Goal: Task Accomplishment & Management: Manage account settings

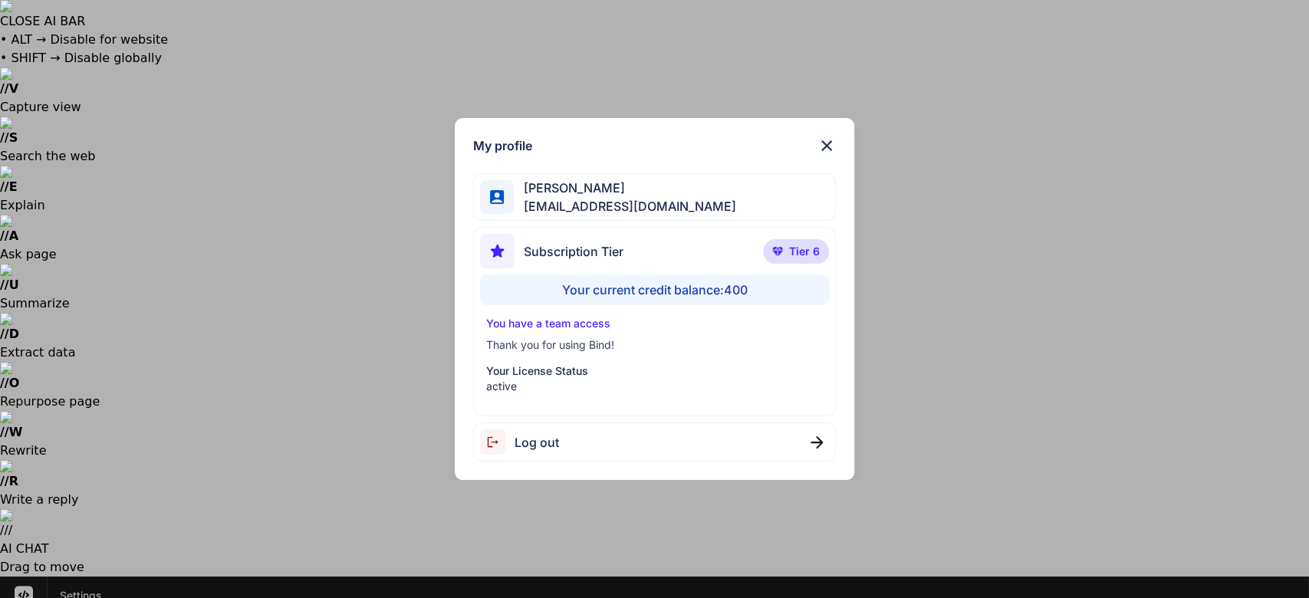
click at [552, 455] on div "Log out" at bounding box center [655, 442] width 364 height 39
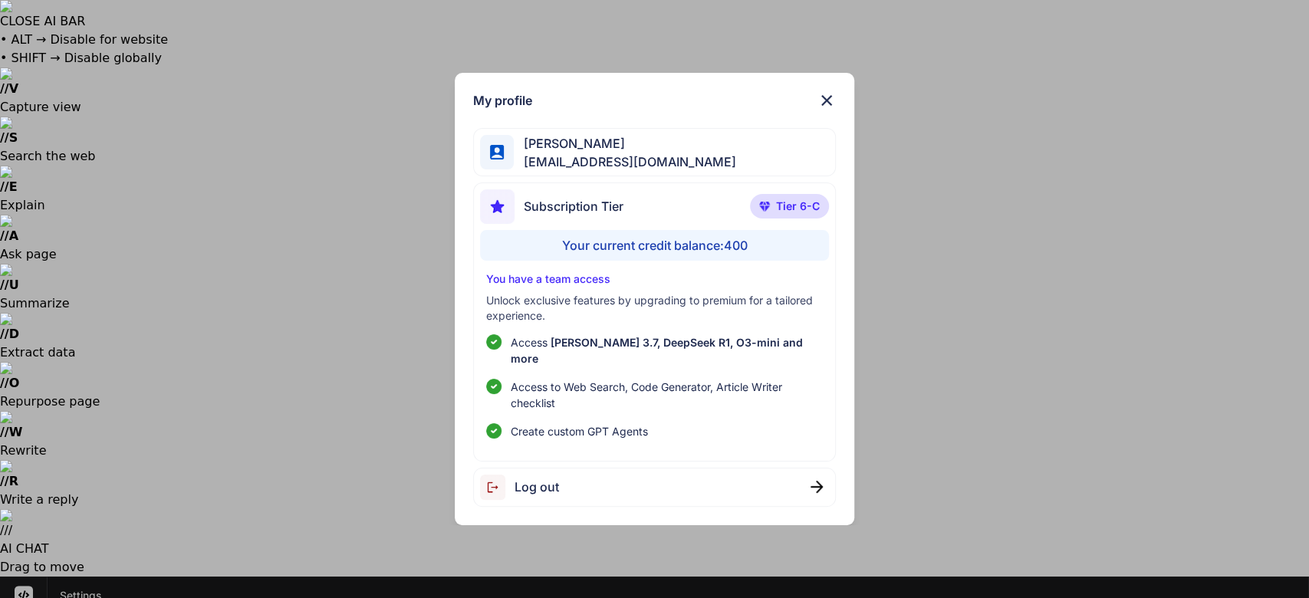
click at [821, 104] on img at bounding box center [827, 100] width 18 height 18
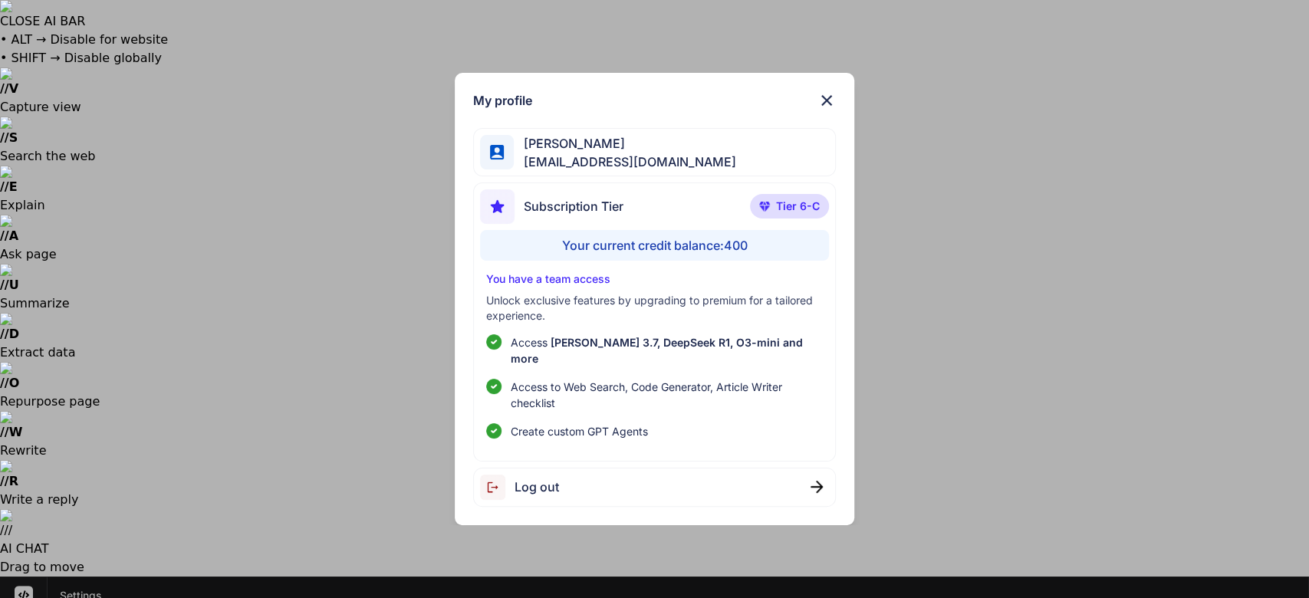
click at [522, 486] on span "Log out" at bounding box center [537, 487] width 44 height 18
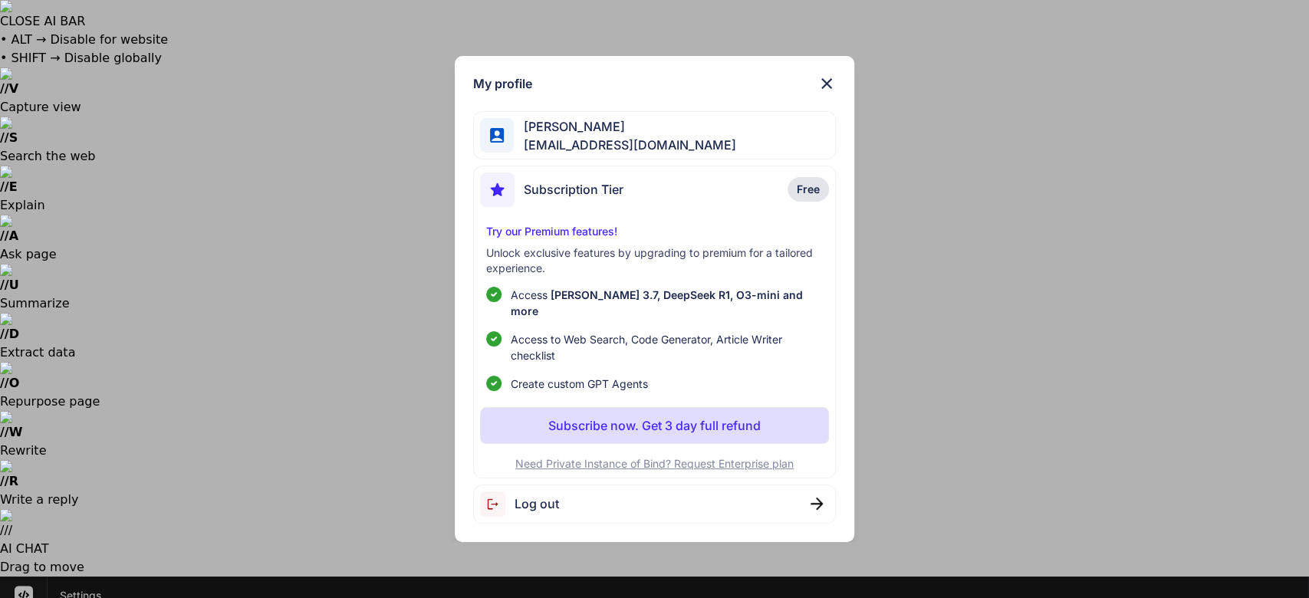
click at [20, 571] on div "My profile Ricardo Ceja jrbuyshouses@gmx.com Subscription Tier Free Try our Pre…" at bounding box center [654, 299] width 1309 height 598
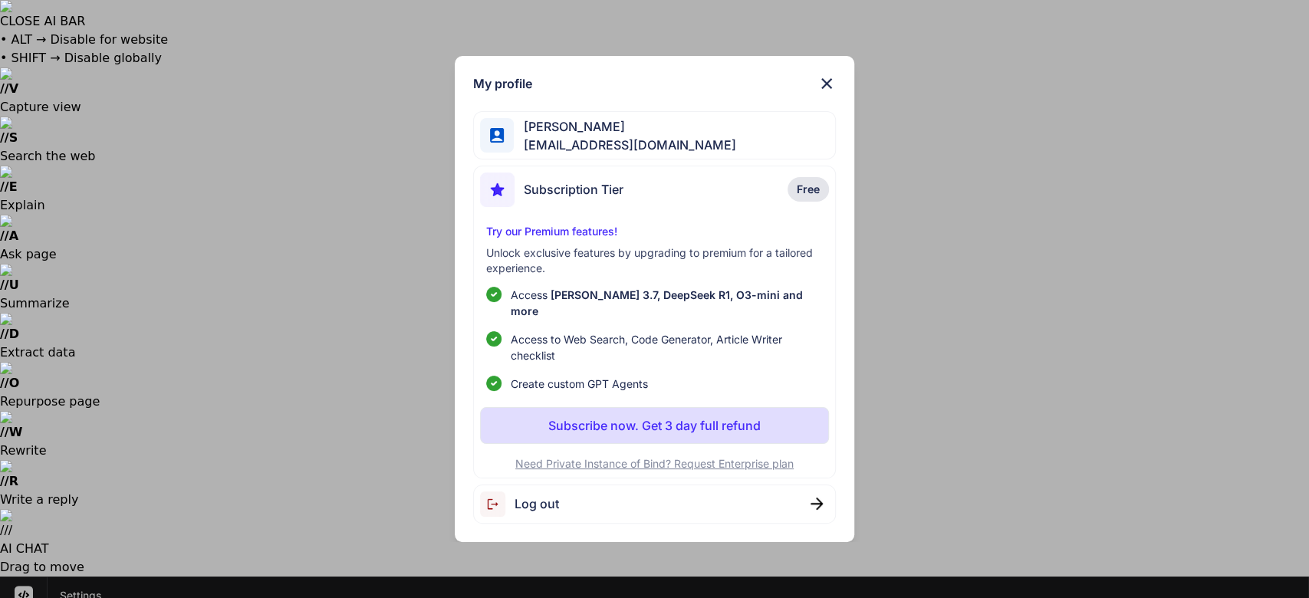
click at [18, 568] on div "My profile Ricardo Ceja jrbuyshouses@gmx.com Subscription Tier Free Try our Pre…" at bounding box center [654, 299] width 1309 height 598
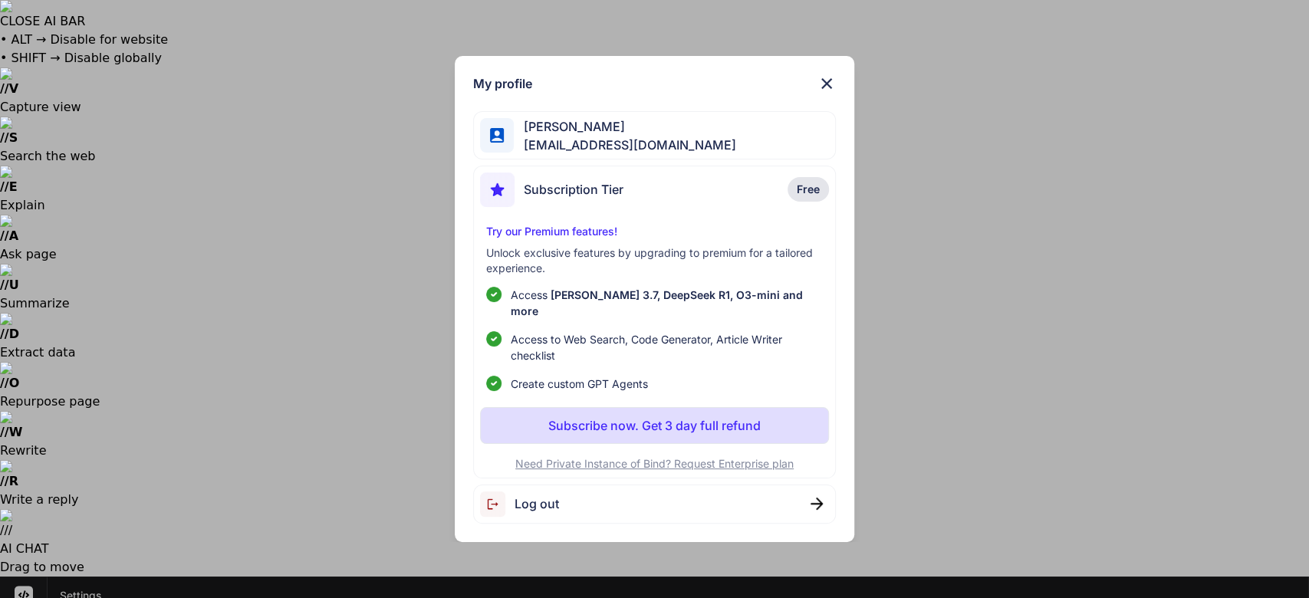
click at [21, 569] on div "My profile Ricardo Ceja jrbuyshouses@gmx.com Subscription Tier Free Try our Pre…" at bounding box center [654, 299] width 1309 height 598
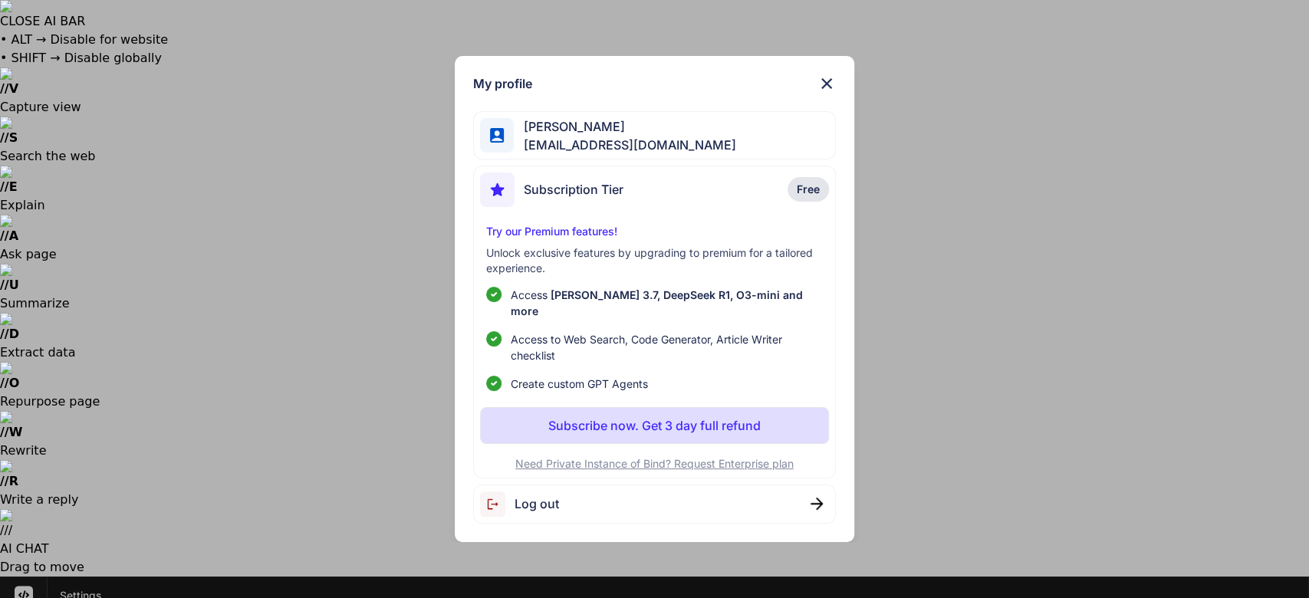
click at [528, 495] on span "Log out" at bounding box center [537, 504] width 44 height 18
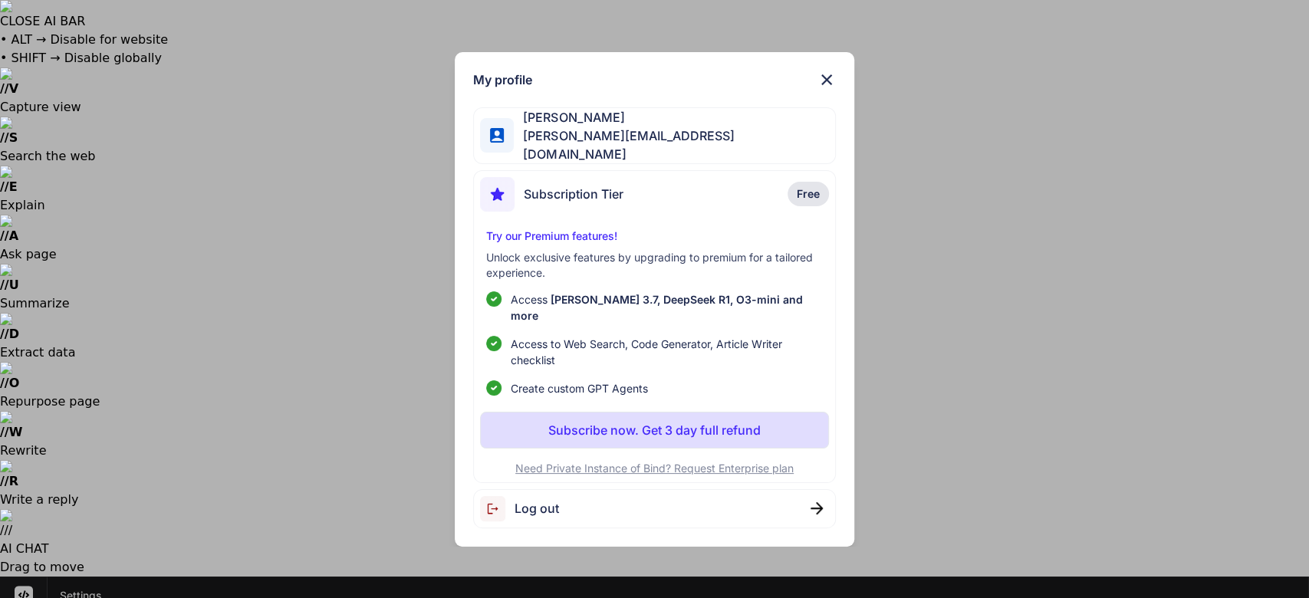
click at [196, 466] on div "My profile [PERSON_NAME] [PERSON_NAME][EMAIL_ADDRESS][DOMAIN_NAME] Subscription…" at bounding box center [654, 299] width 1309 height 598
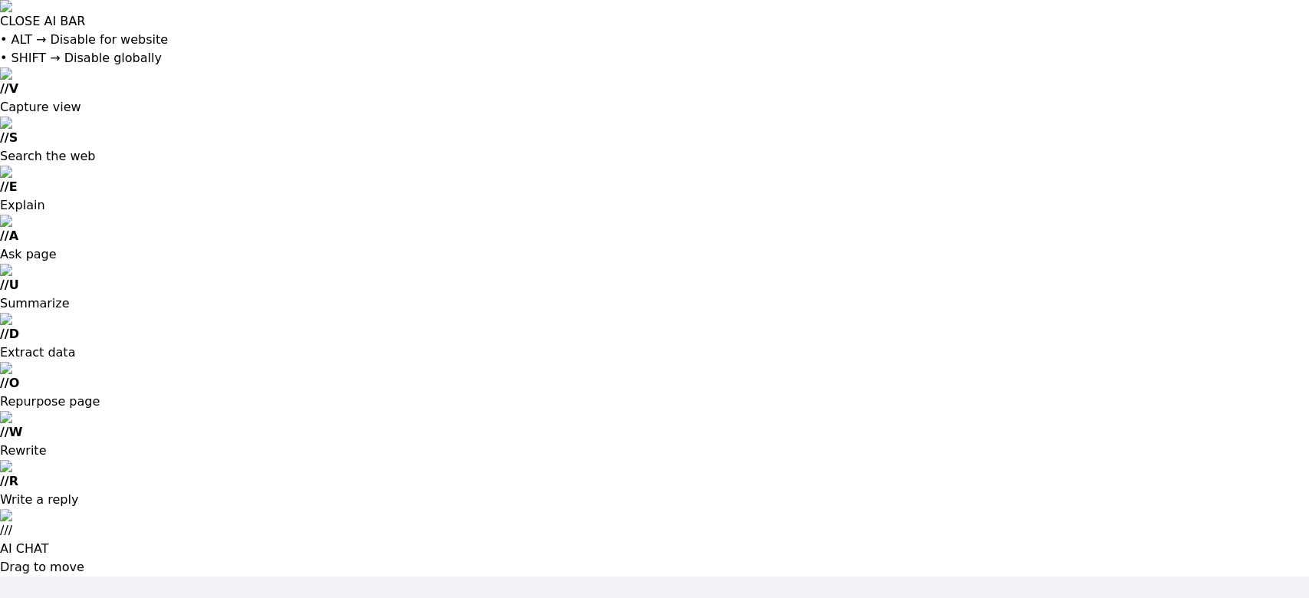
type input "rick_84_510@yahoo.com"
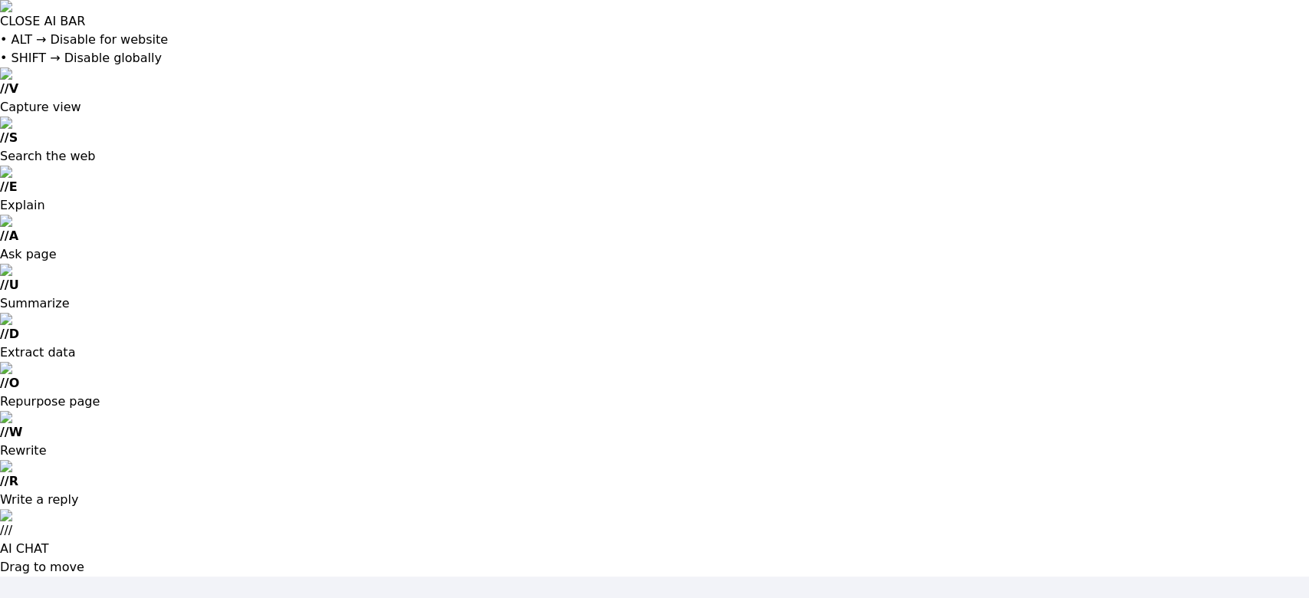
type input "[EMAIL_ADDRESS][DOMAIN_NAME]"
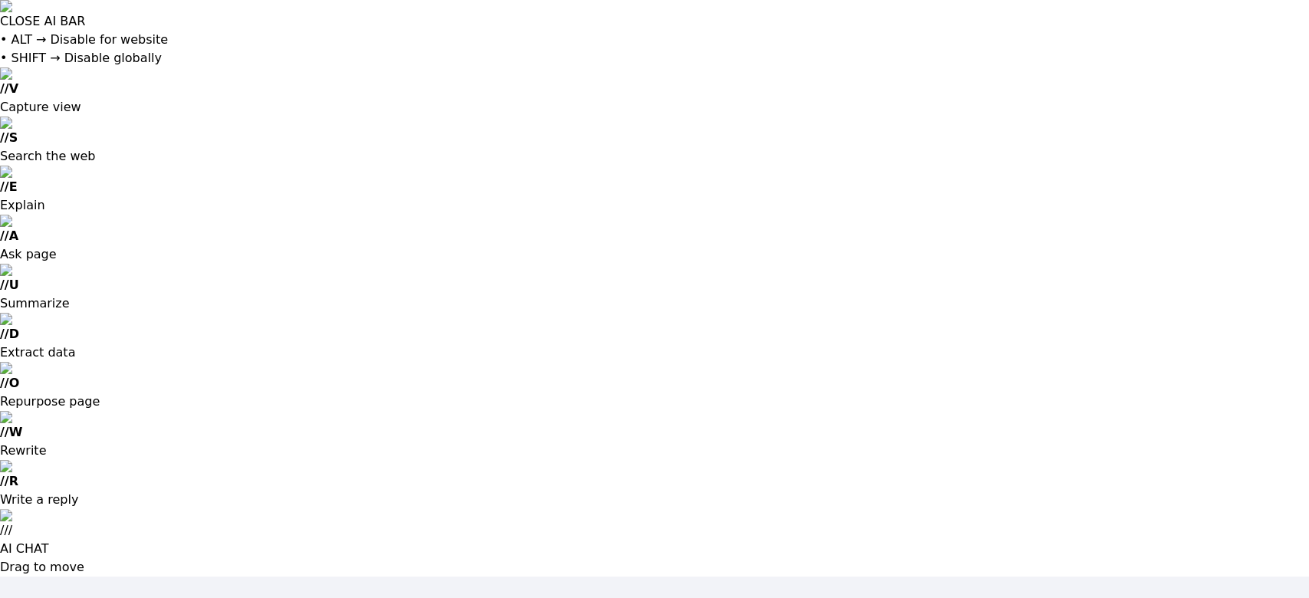
type input "[PERSON_NAME][EMAIL_ADDRESS][DOMAIN_NAME]"
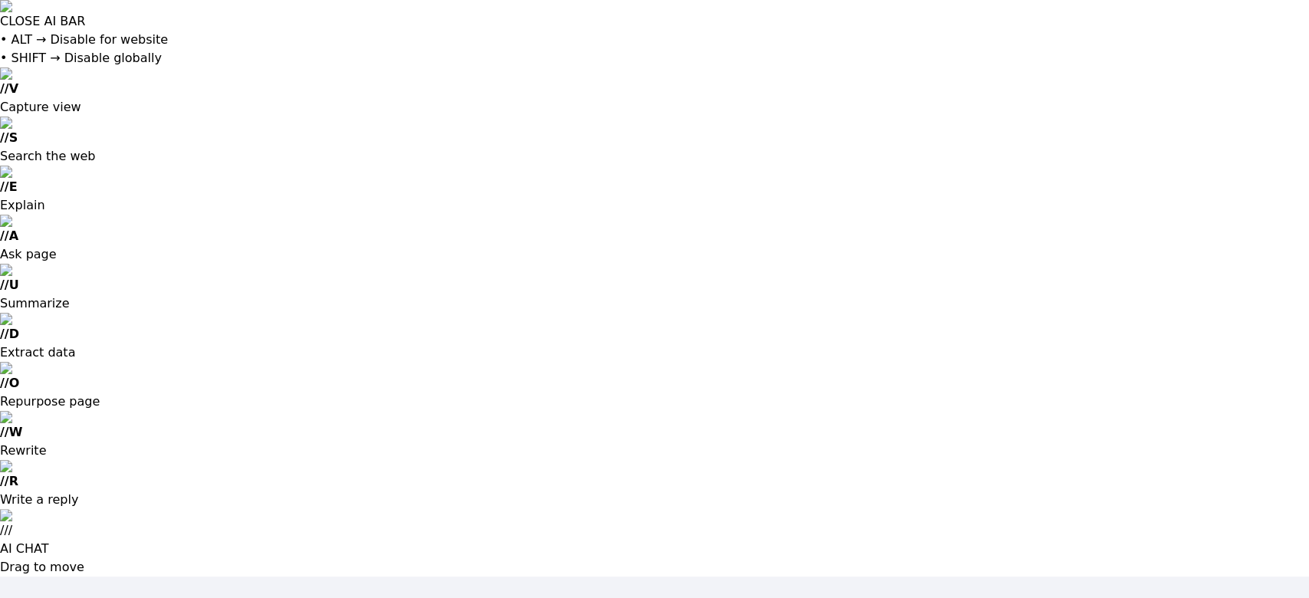
type input "[PERSON_NAME][EMAIL_ADDRESS][DOMAIN_NAME]"
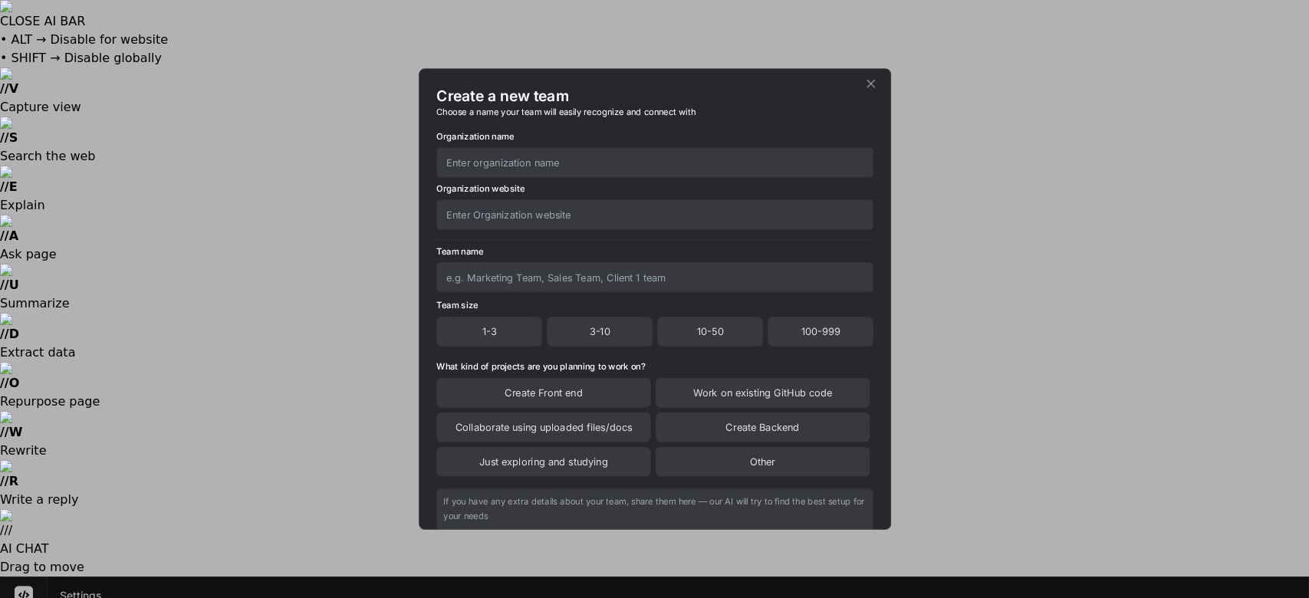
click at [874, 87] on icon at bounding box center [871, 84] width 8 height 8
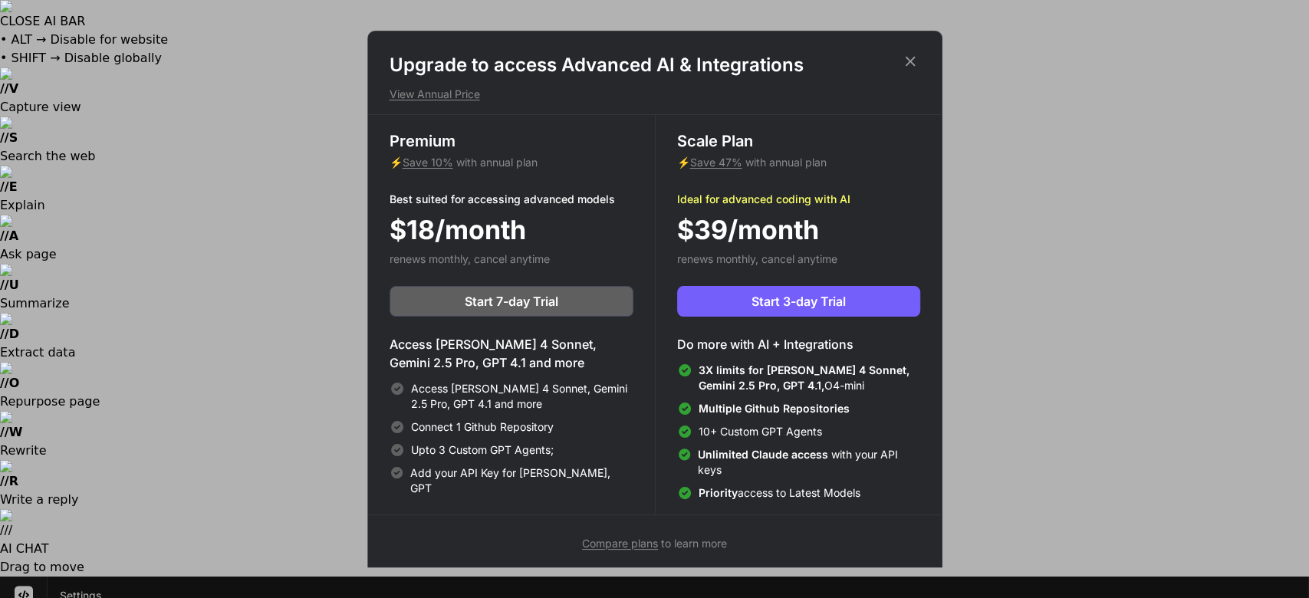
click at [899, 58] on h1 "Upgrade to access Advanced AI & Integrations" at bounding box center [655, 65] width 531 height 25
click at [902, 61] on icon at bounding box center [910, 61] width 17 height 17
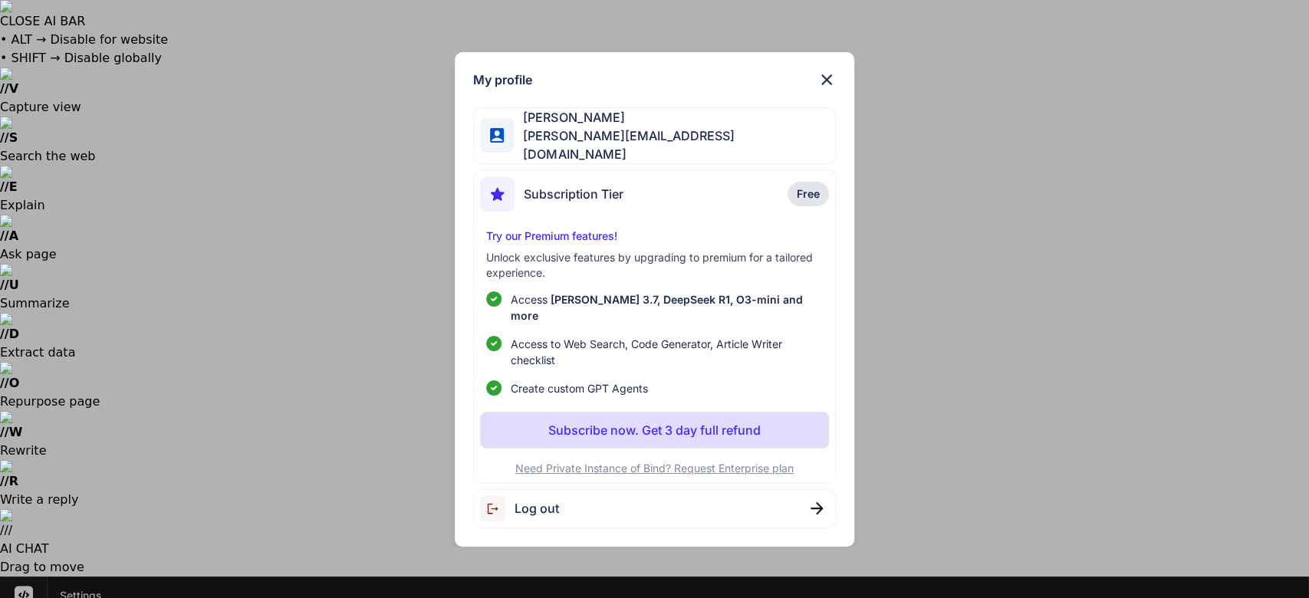
click at [18, 558] on div "My profile [PERSON_NAME] [PERSON_NAME][EMAIL_ADDRESS][DOMAIN_NAME] Subscription…" at bounding box center [654, 299] width 1309 height 598
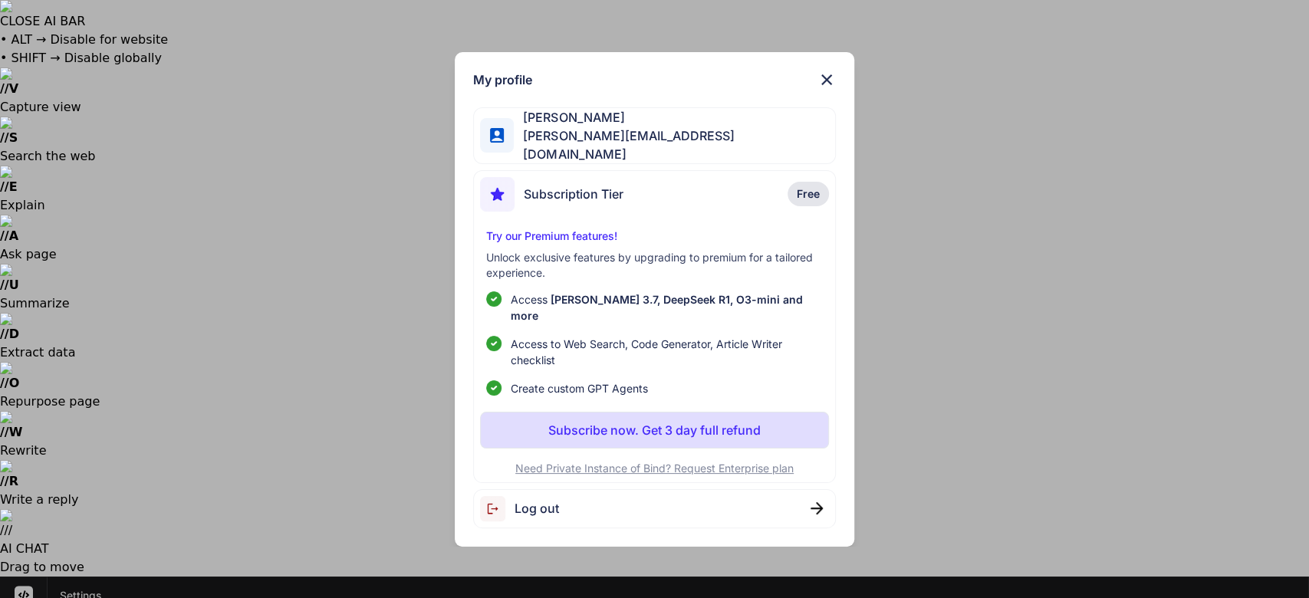
click at [547, 503] on span "Log out" at bounding box center [537, 508] width 44 height 18
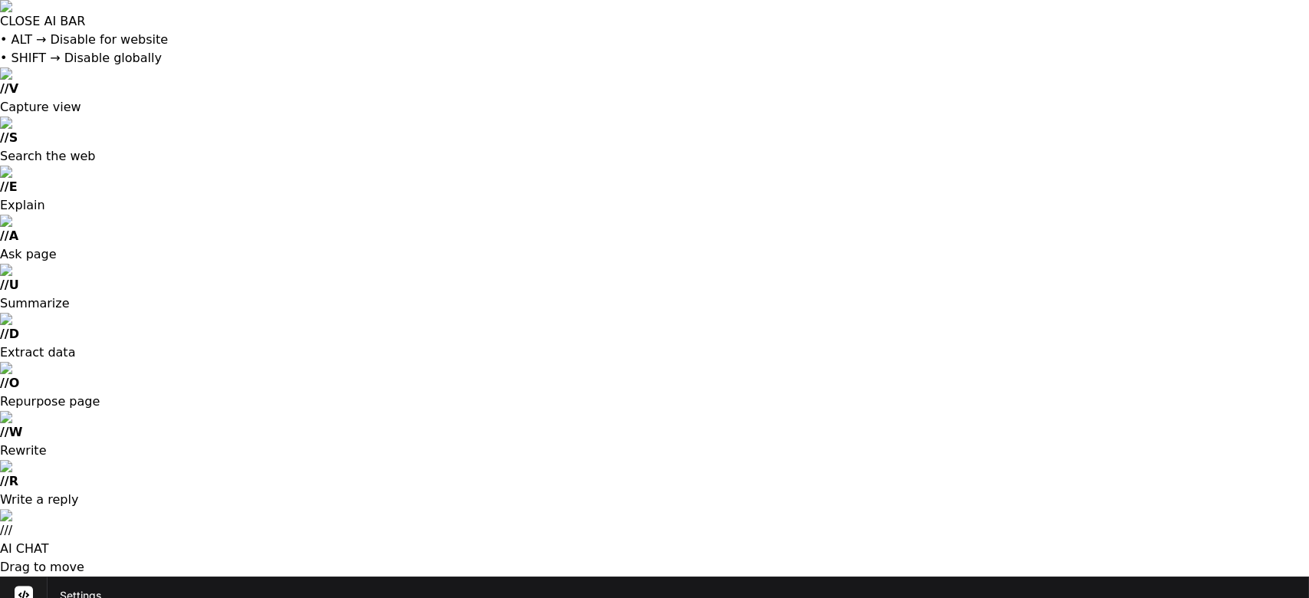
click at [986, 252] on div at bounding box center [654, 299] width 1309 height 598
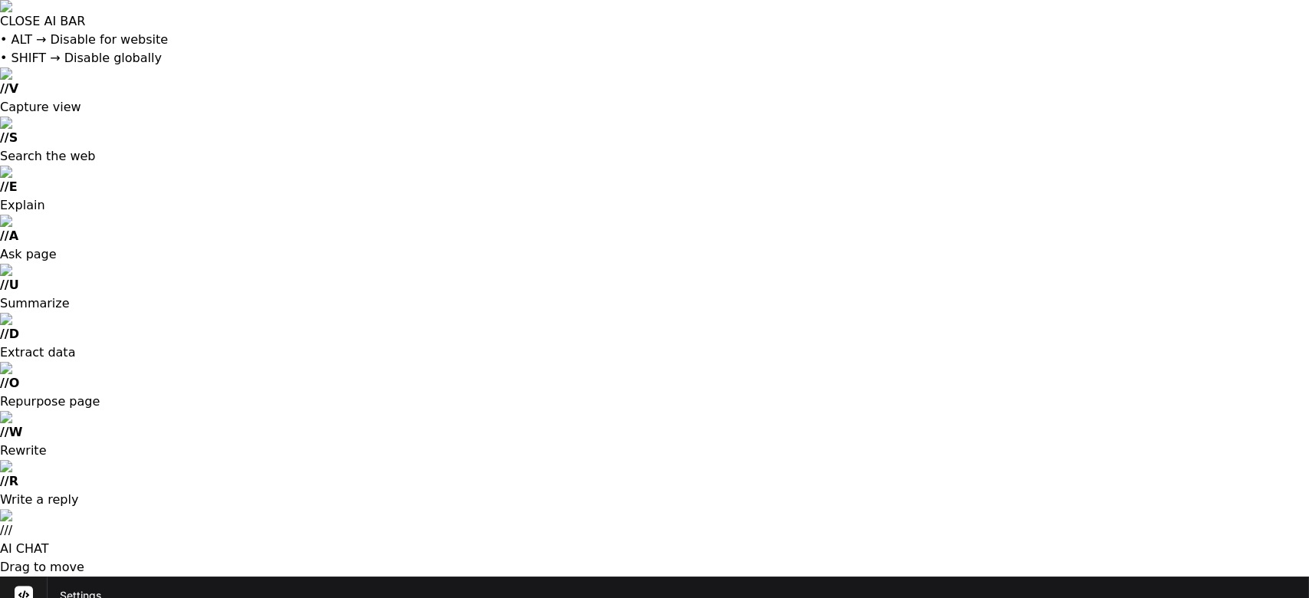
click at [1257, 211] on div at bounding box center [654, 299] width 1309 height 598
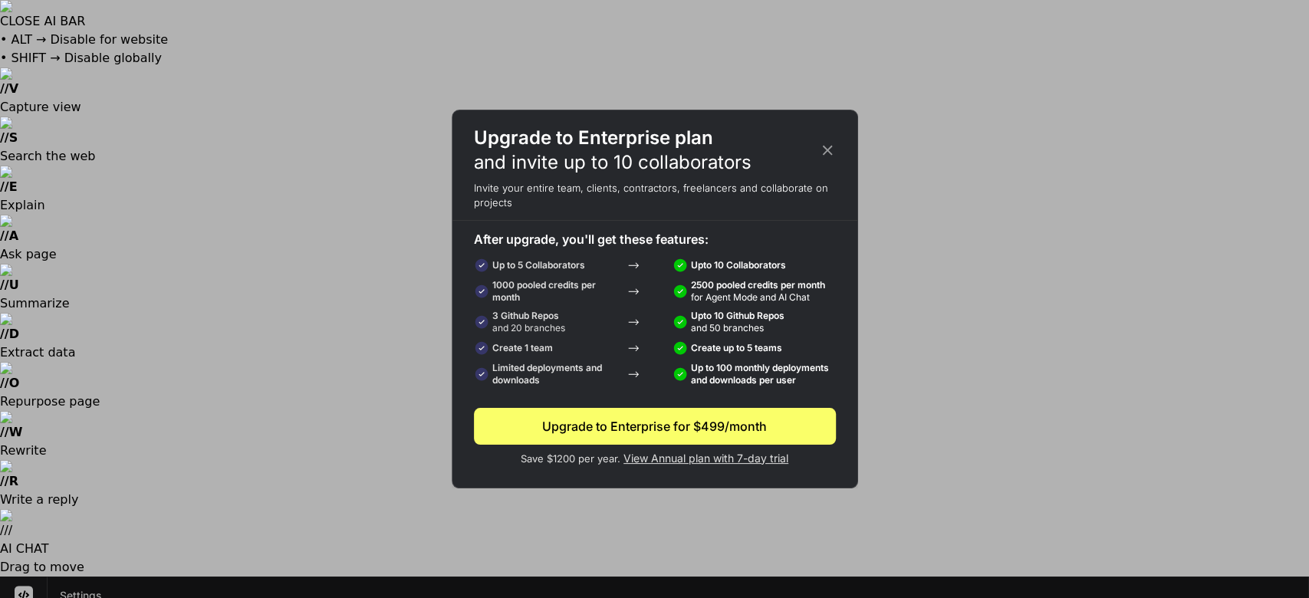
click at [831, 148] on icon at bounding box center [827, 150] width 17 height 17
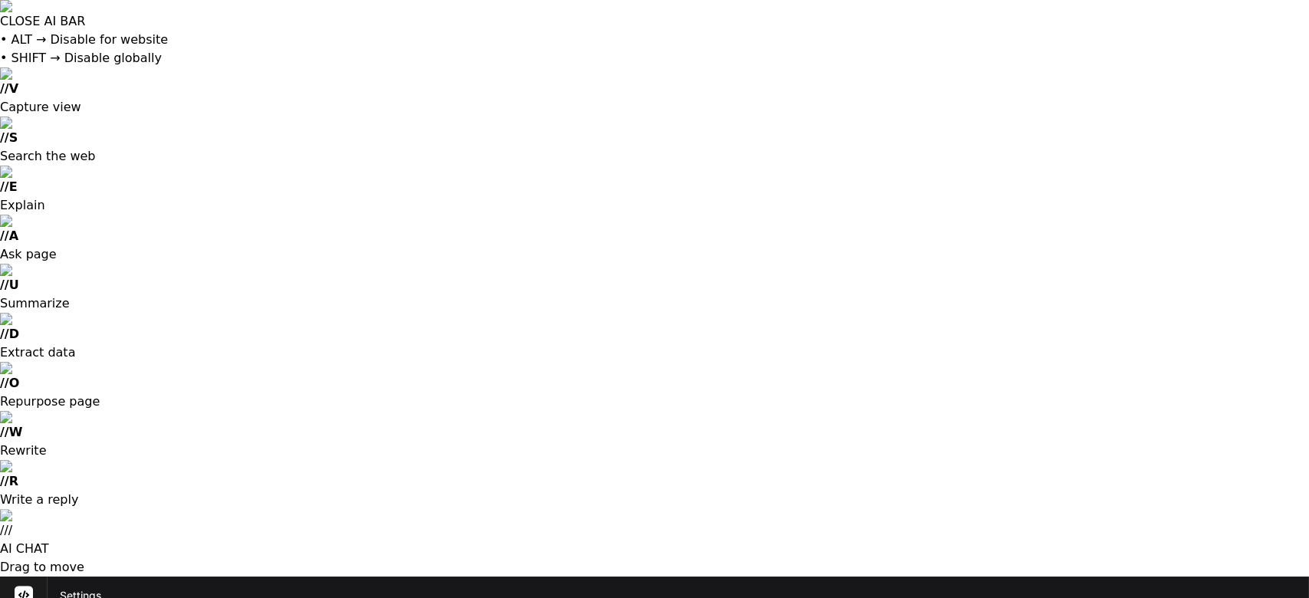
click at [1252, 211] on div at bounding box center [654, 299] width 1309 height 598
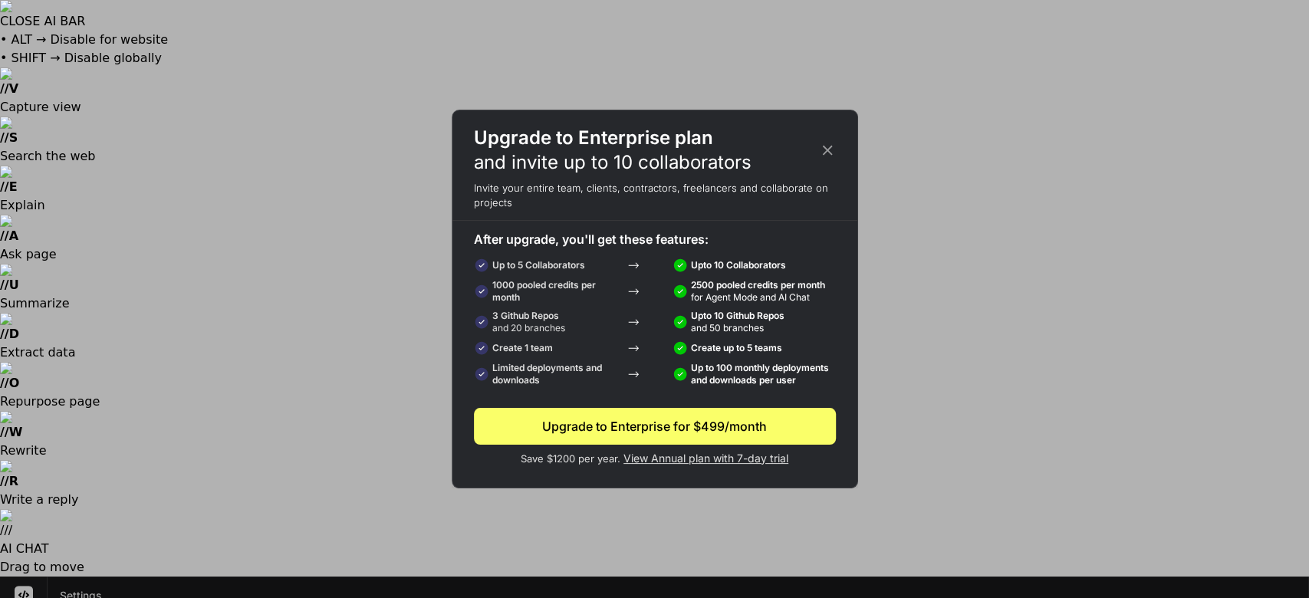
click at [833, 150] on icon at bounding box center [827, 150] width 17 height 17
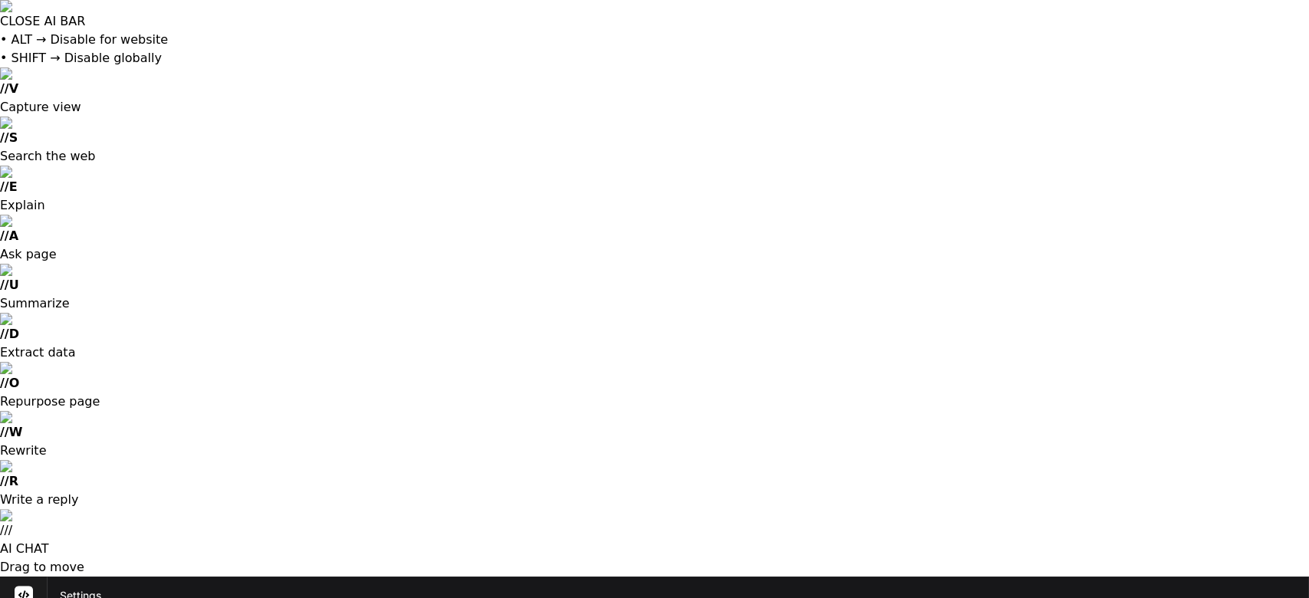
click at [1258, 312] on div at bounding box center [654, 299] width 1309 height 598
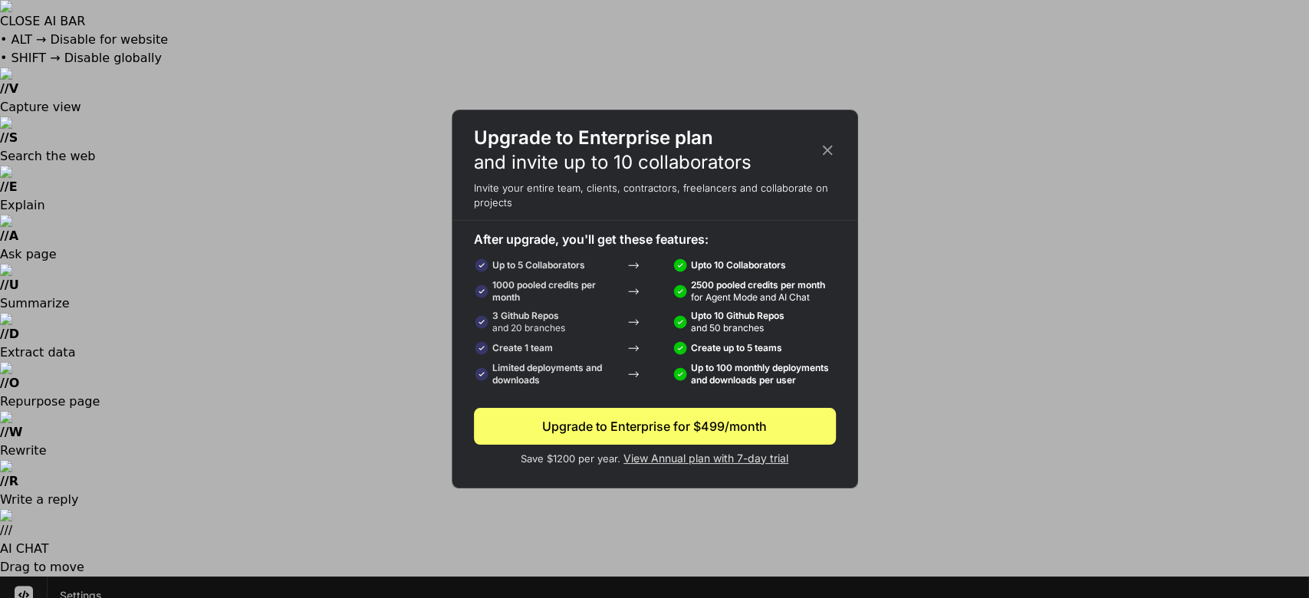
click at [828, 145] on icon at bounding box center [827, 150] width 17 height 17
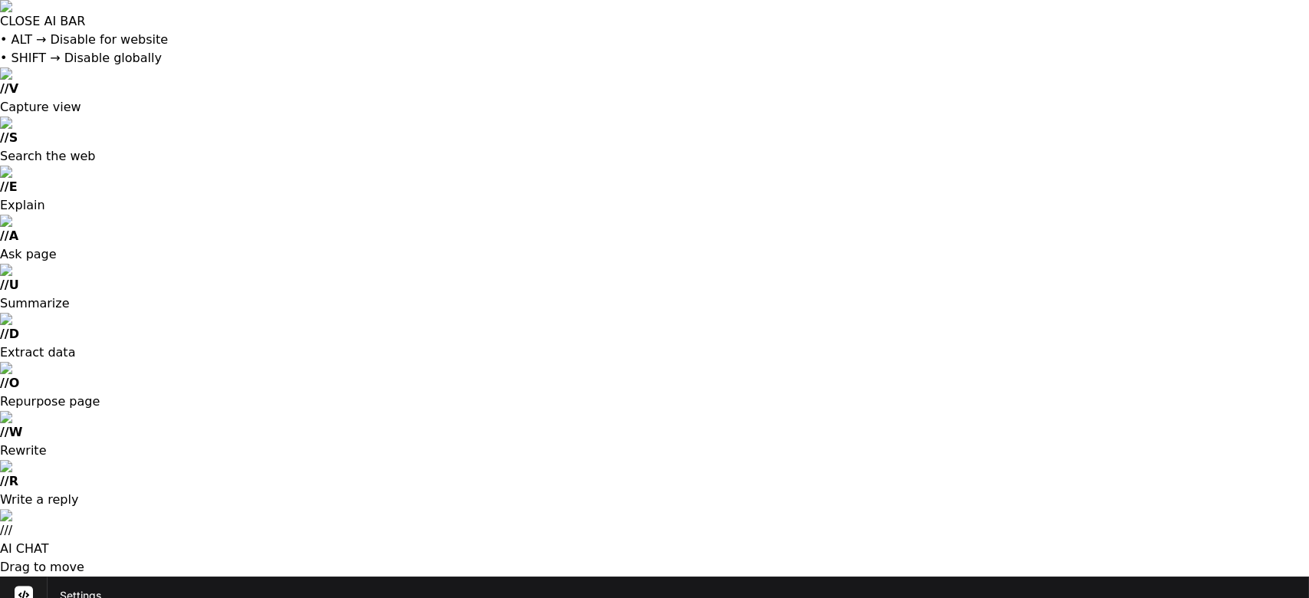
click at [20, 591] on icon at bounding box center [24, 595] width 12 height 9
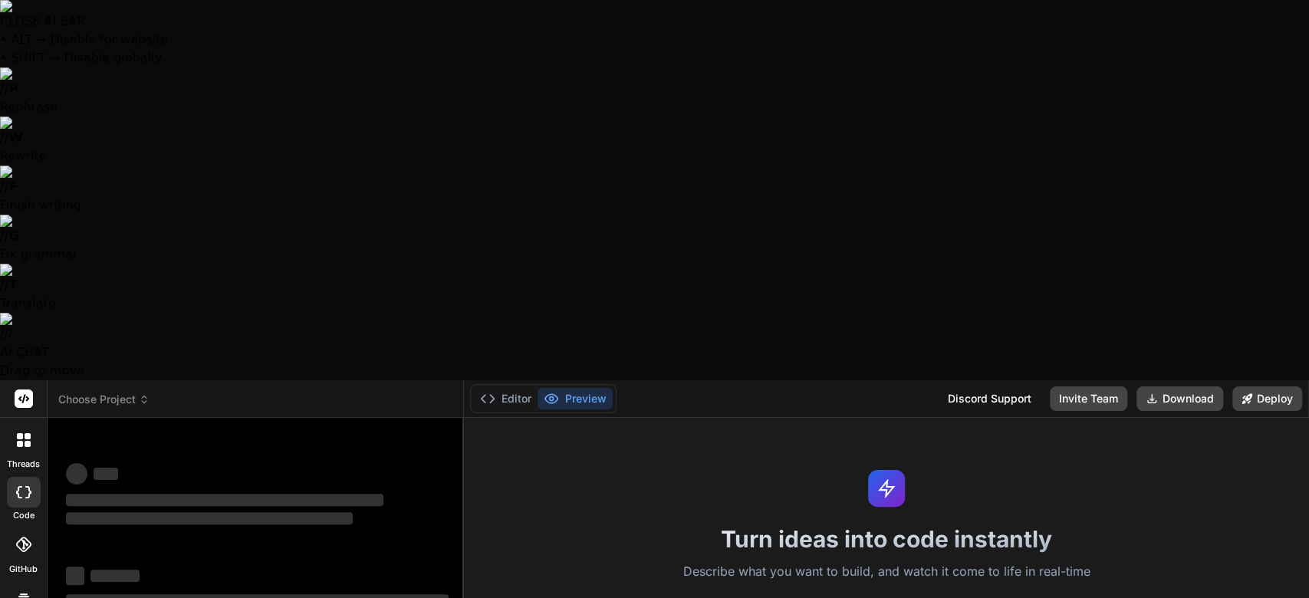
type textarea "x"
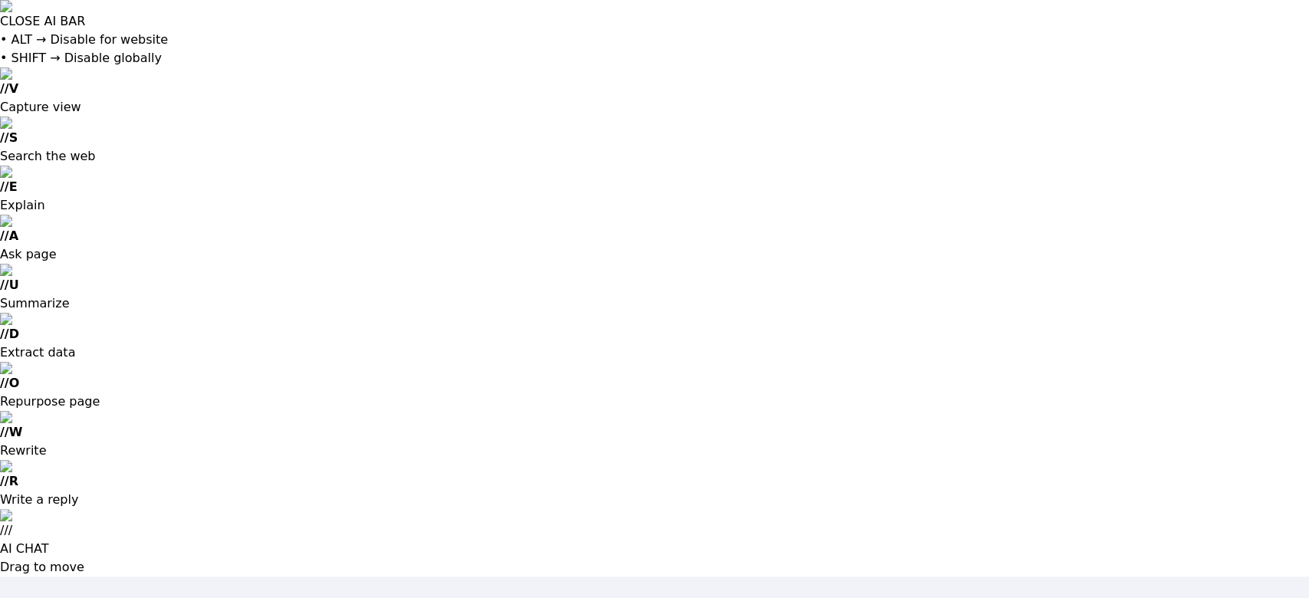
type input "[EMAIL_ADDRESS][DOMAIN_NAME]"
